Goal: Use online tool/utility: Utilize a website feature to perform a specific function

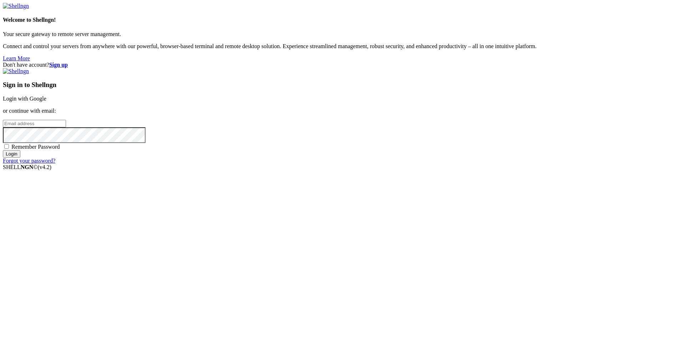
type input "[PERSON_NAME][EMAIL_ADDRESS][DOMAIN_NAME]"
click at [20, 158] on input "Login" at bounding box center [11, 153] width 17 height 7
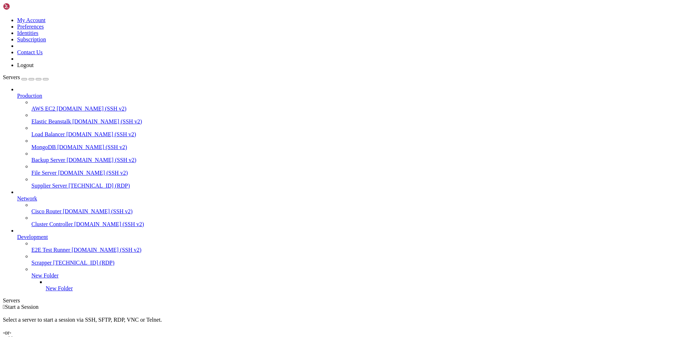
click at [44, 183] on span "Supplier Server" at bounding box center [49, 186] width 36 height 6
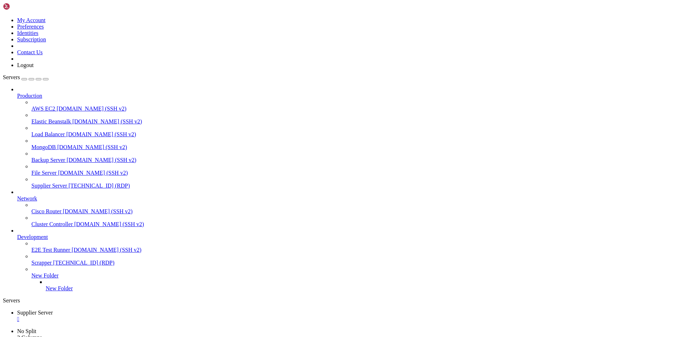
drag, startPoint x: 209, startPoint y: 494, endPoint x: 167, endPoint y: 495, distance: 41.4
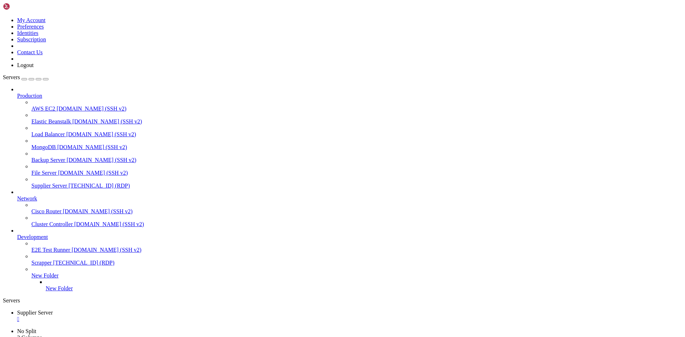
drag, startPoint x: 200, startPoint y: 489, endPoint x: 211, endPoint y: 493, distance: 11.3
drag, startPoint x: 208, startPoint y: 493, endPoint x: 167, endPoint y: 496, distance: 40.7
